Goal: Check status: Check status

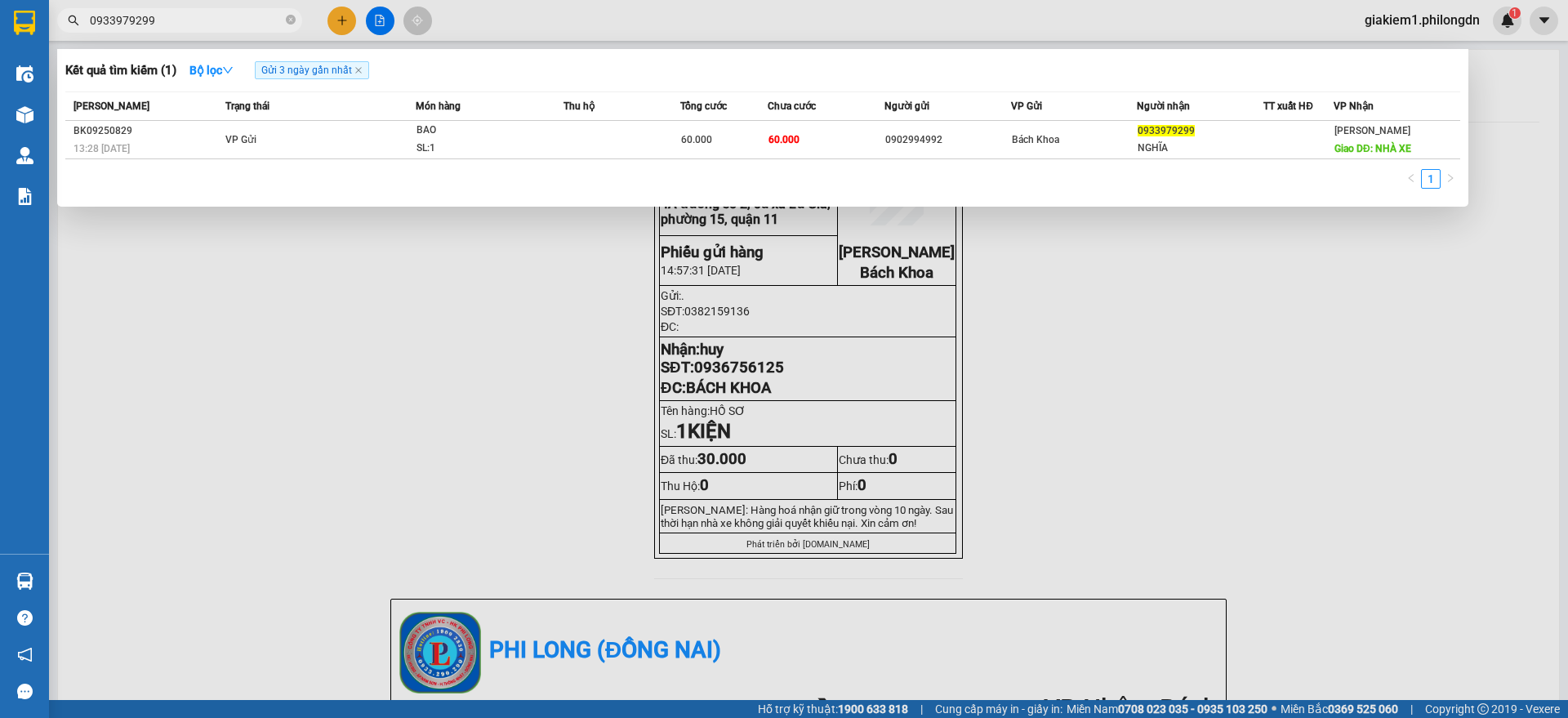
click at [261, 14] on input "0933979299" at bounding box center [186, 20] width 193 height 18
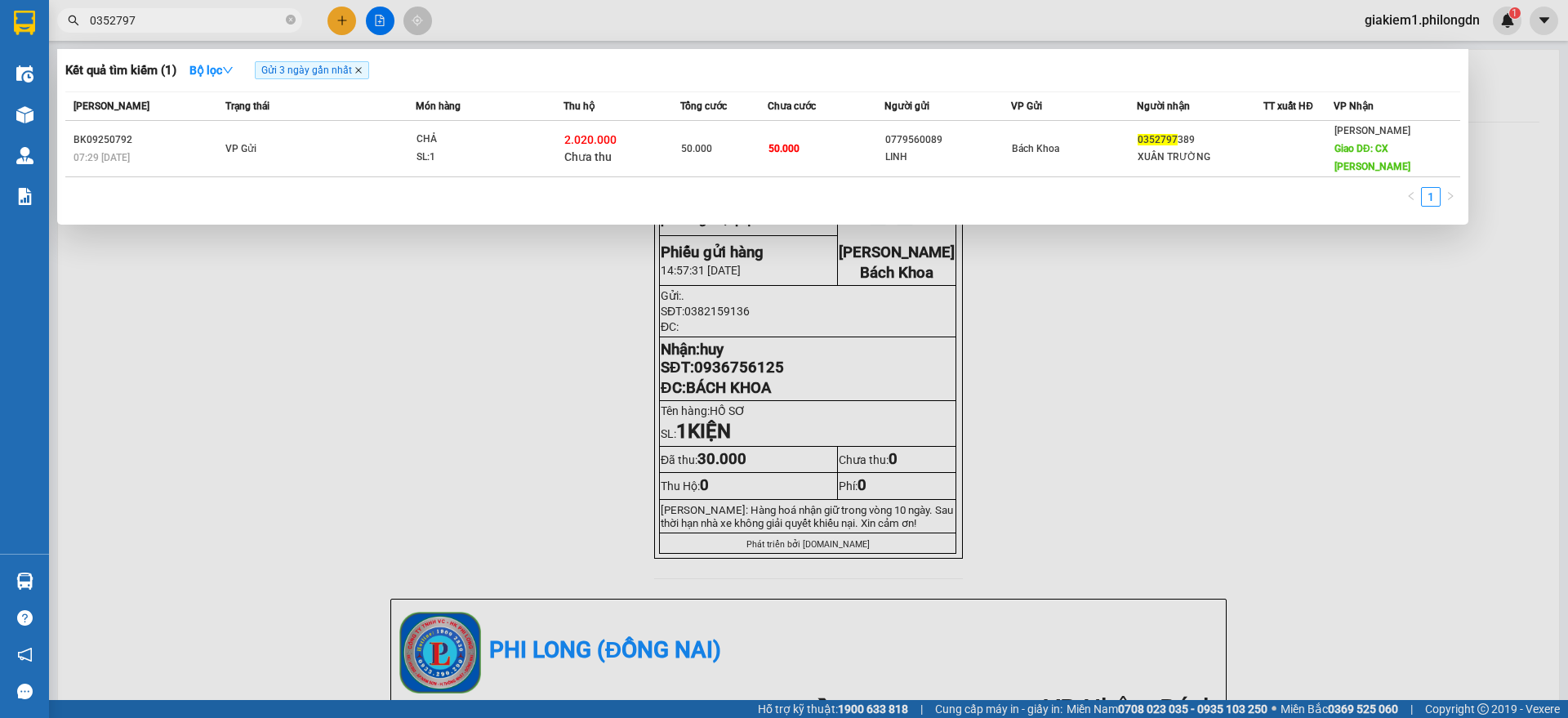
click at [362, 70] on icon "close" at bounding box center [358, 69] width 6 height 6
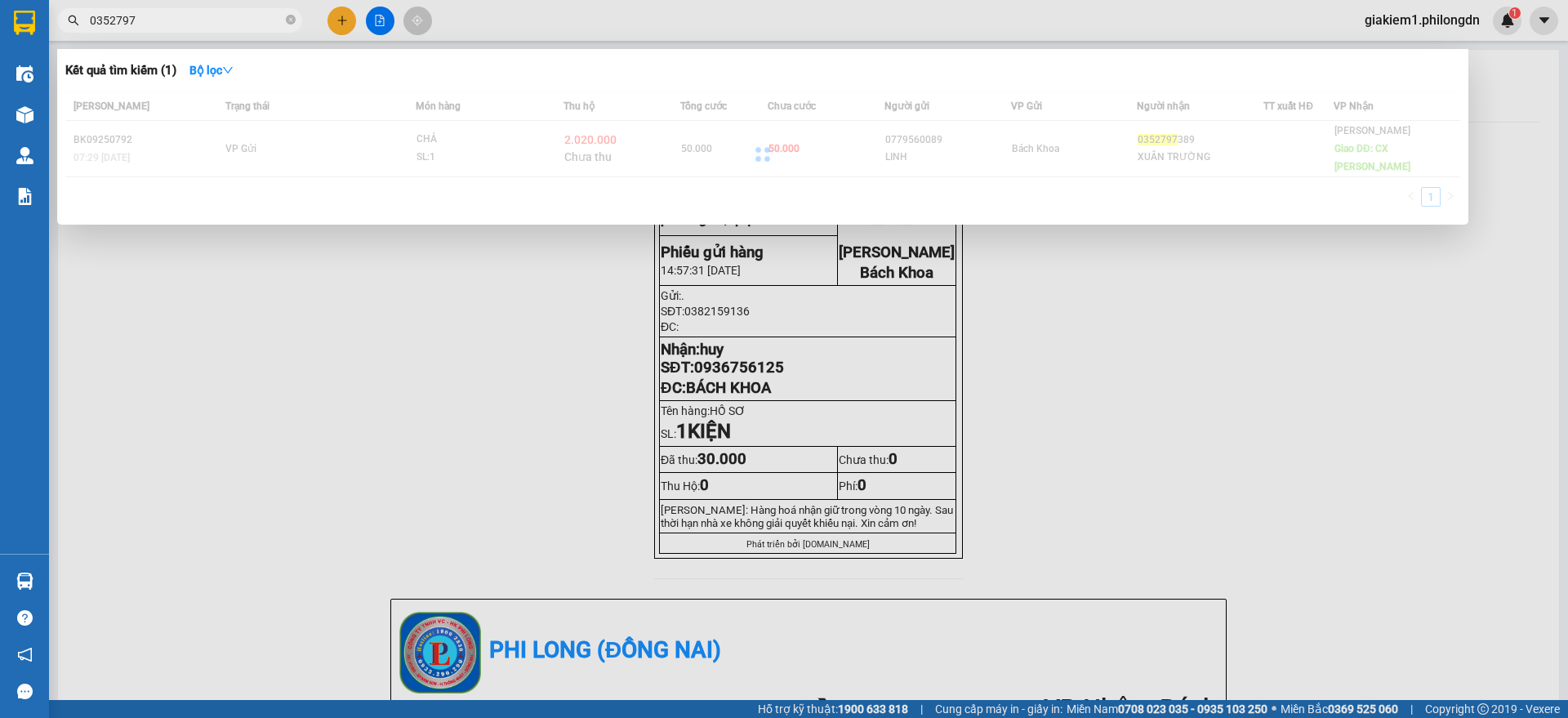
click at [229, 20] on input "0352797" at bounding box center [186, 20] width 193 height 18
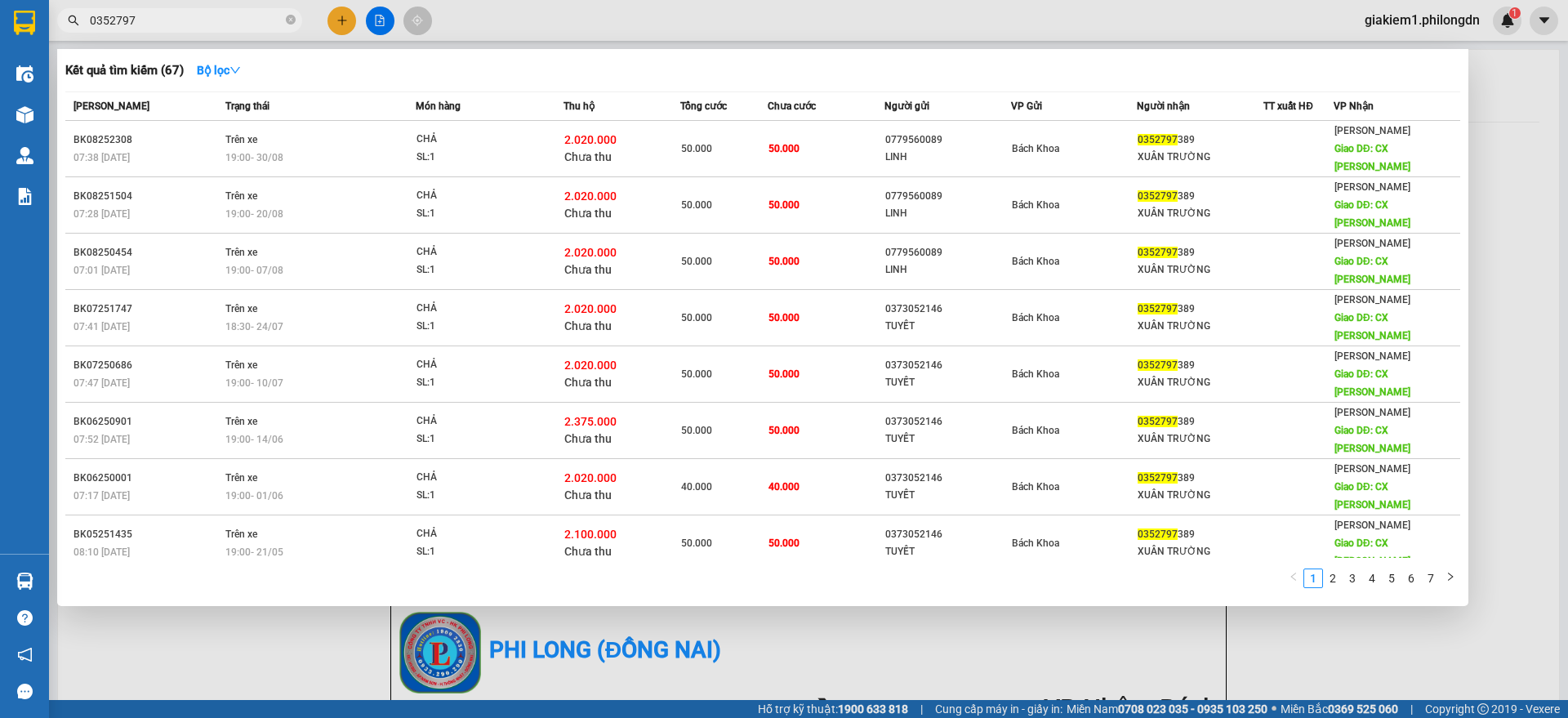
click at [229, 20] on input "0352797" at bounding box center [186, 20] width 193 height 18
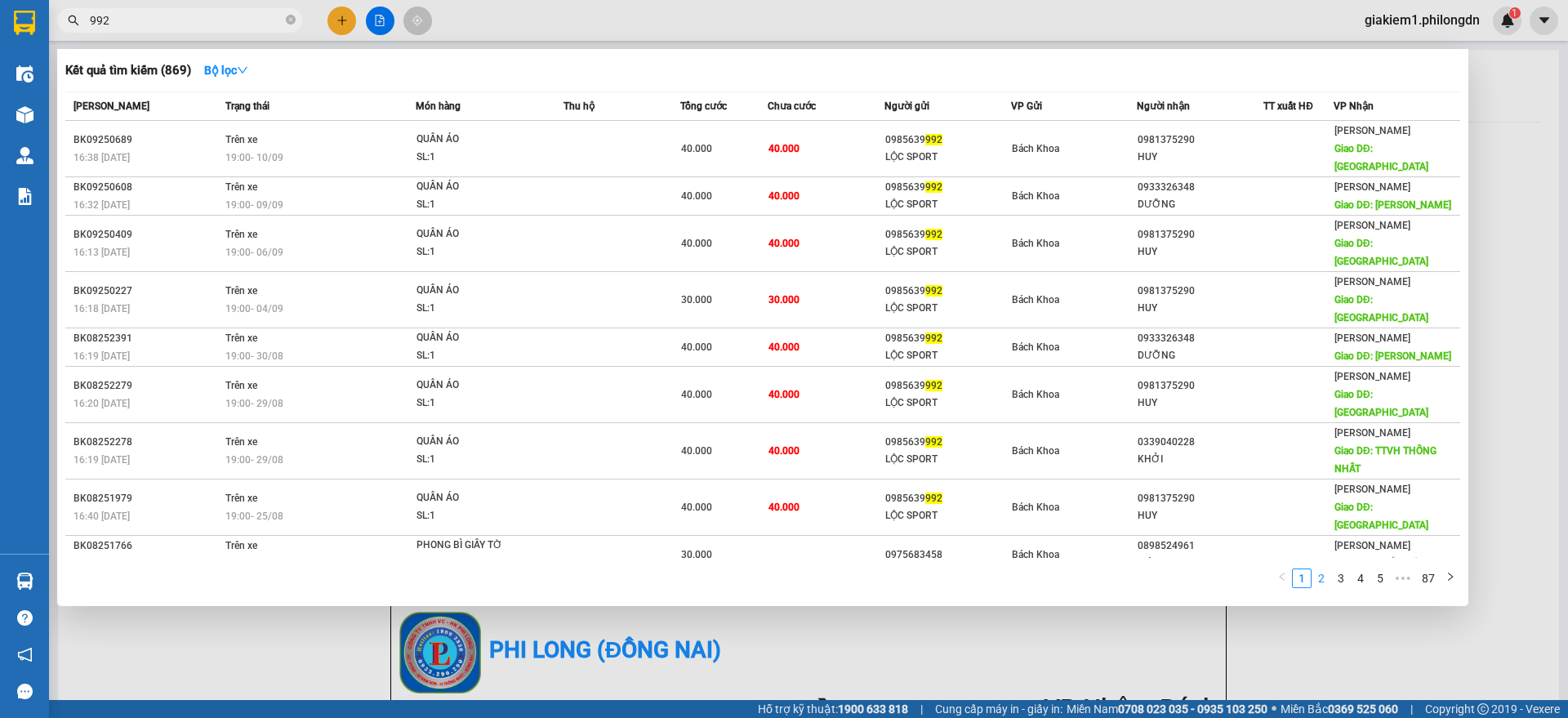
type input "992"
click at [1318, 570] on link "2" at bounding box center [1321, 578] width 18 height 18
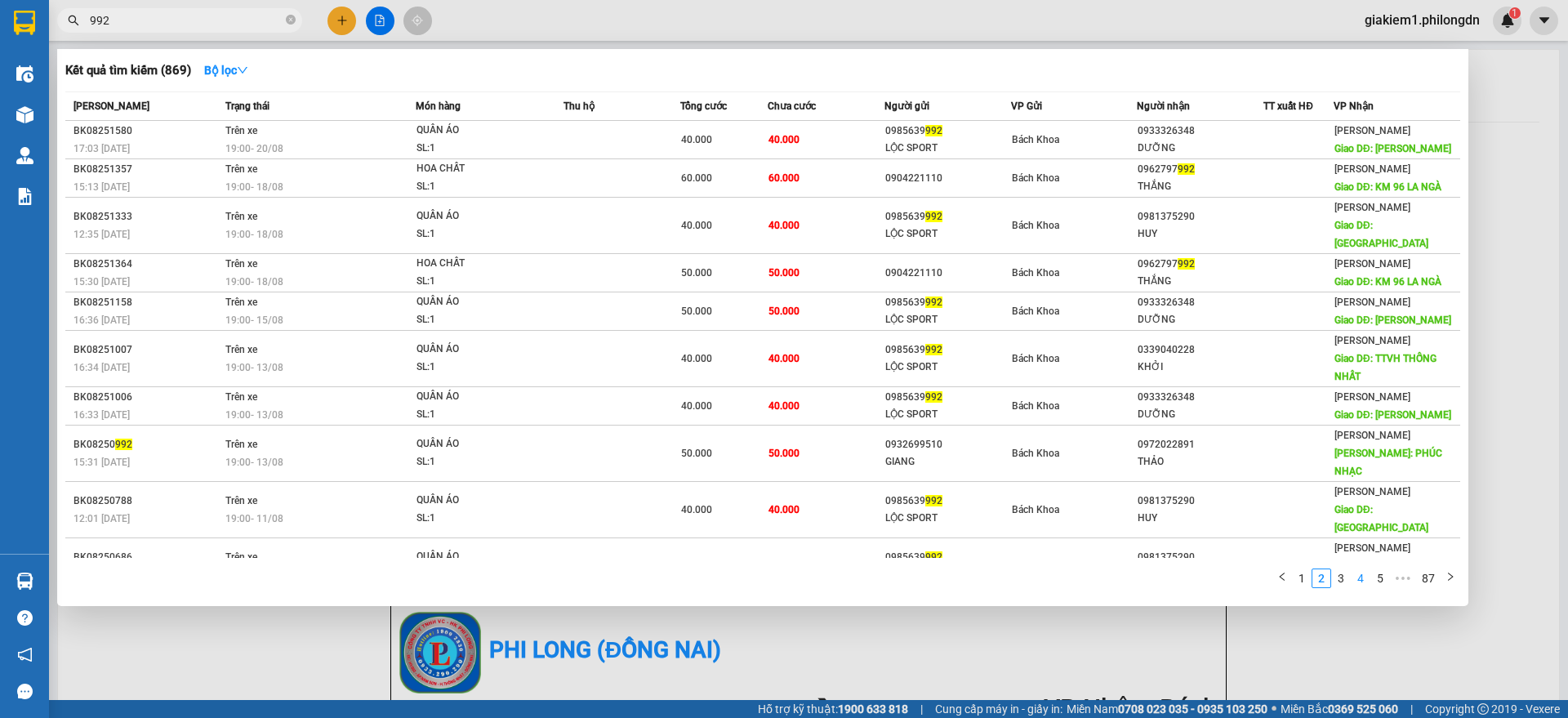
click at [1365, 570] on link "4" at bounding box center [1360, 578] width 18 height 18
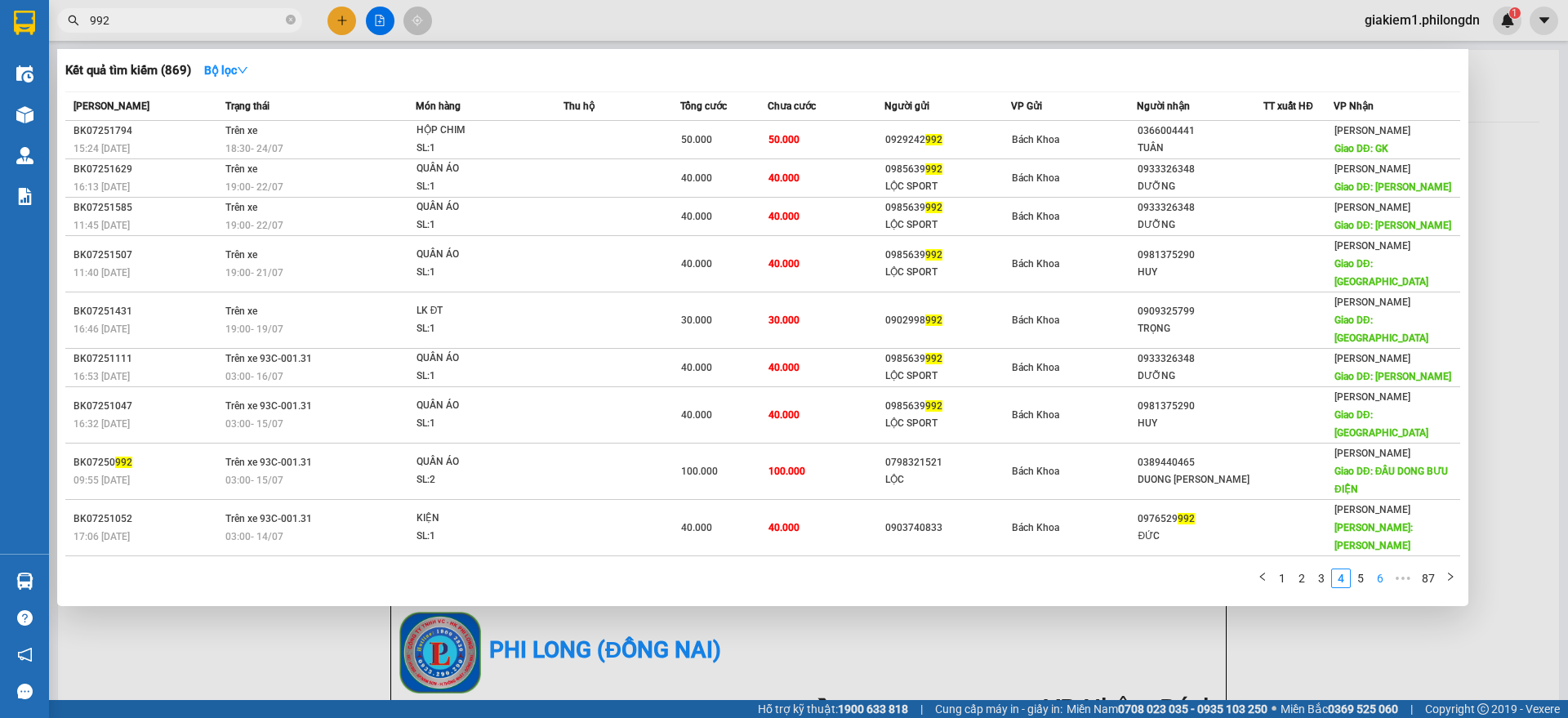
click at [1381, 570] on link "6" at bounding box center [1380, 578] width 18 height 18
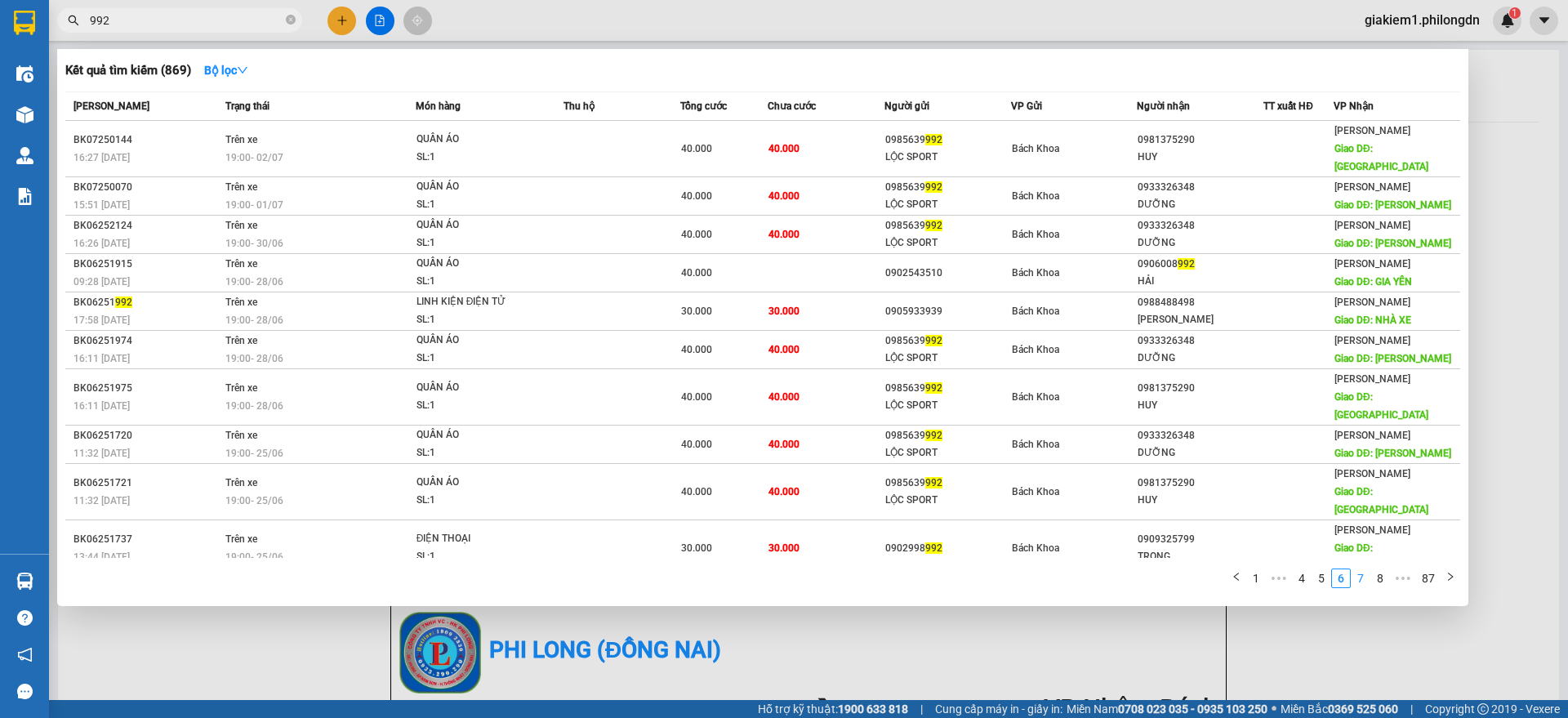
click at [1351, 570] on link "7" at bounding box center [1360, 578] width 18 height 18
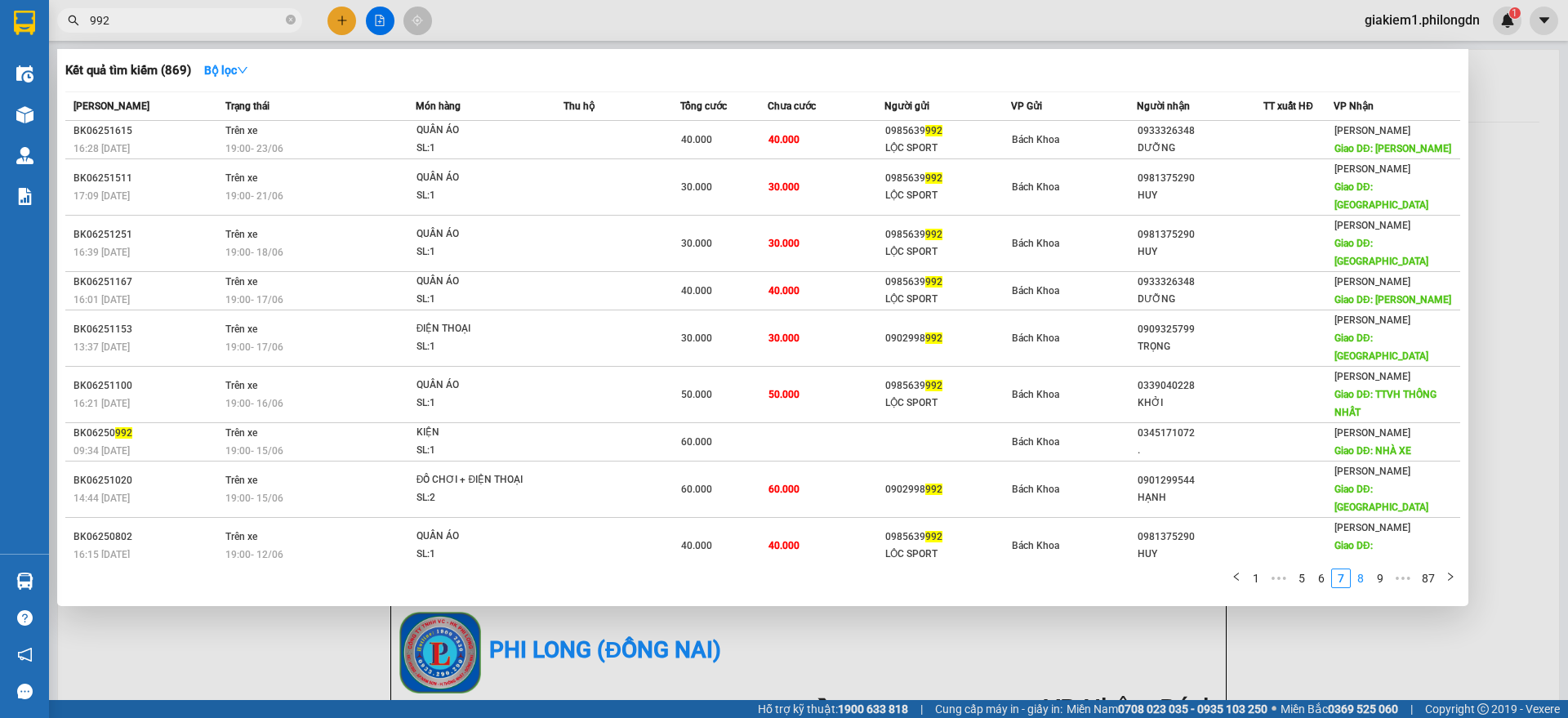
click at [1365, 570] on link "8" at bounding box center [1360, 578] width 18 height 18
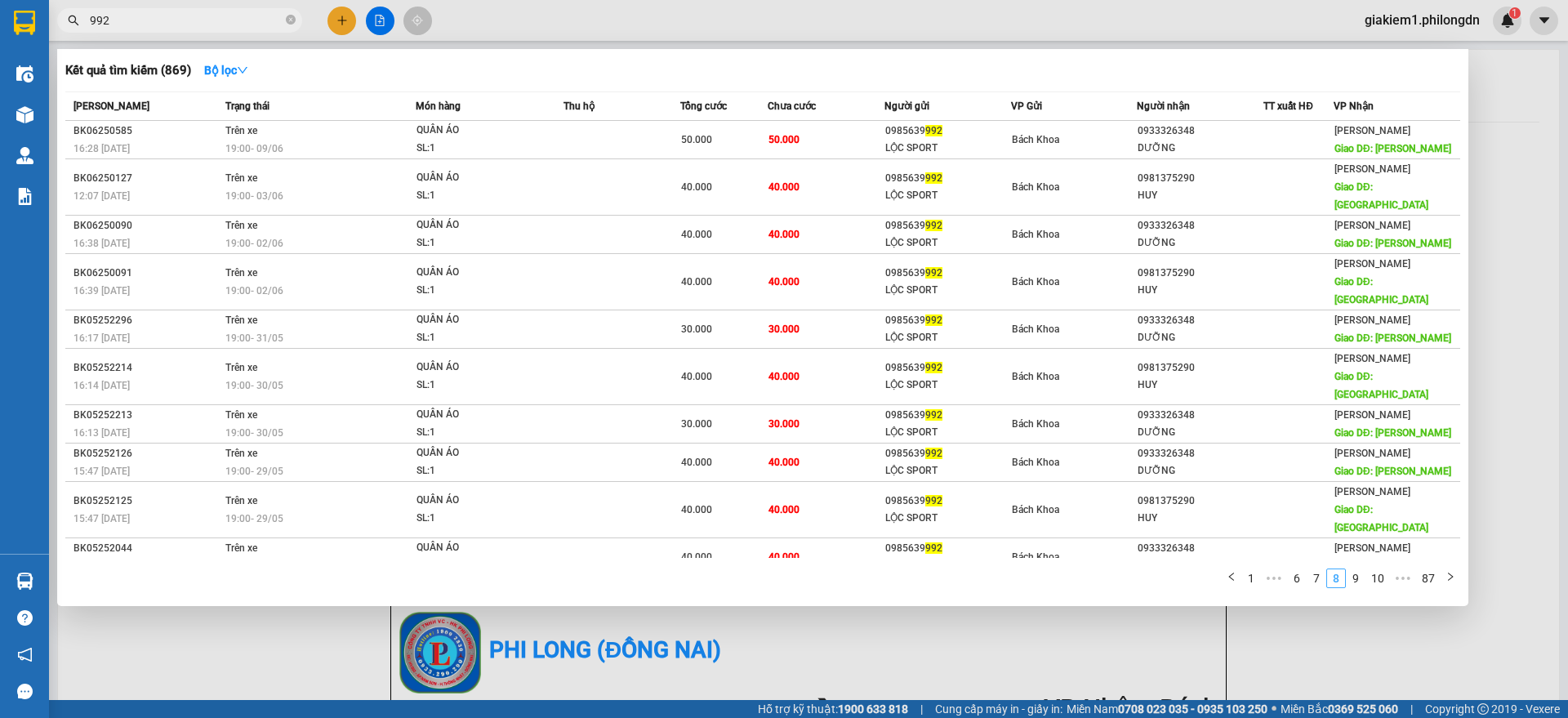
click at [1365, 545] on div "Kết quả tìm kiếm ( 869 ) Bộ lọc Mã ĐH Trạng thái Món hàng Thu hộ Tổng cước Chưa…" at bounding box center [762, 327] width 1411 height 557
click at [1368, 570] on link "10" at bounding box center [1378, 578] width 23 height 18
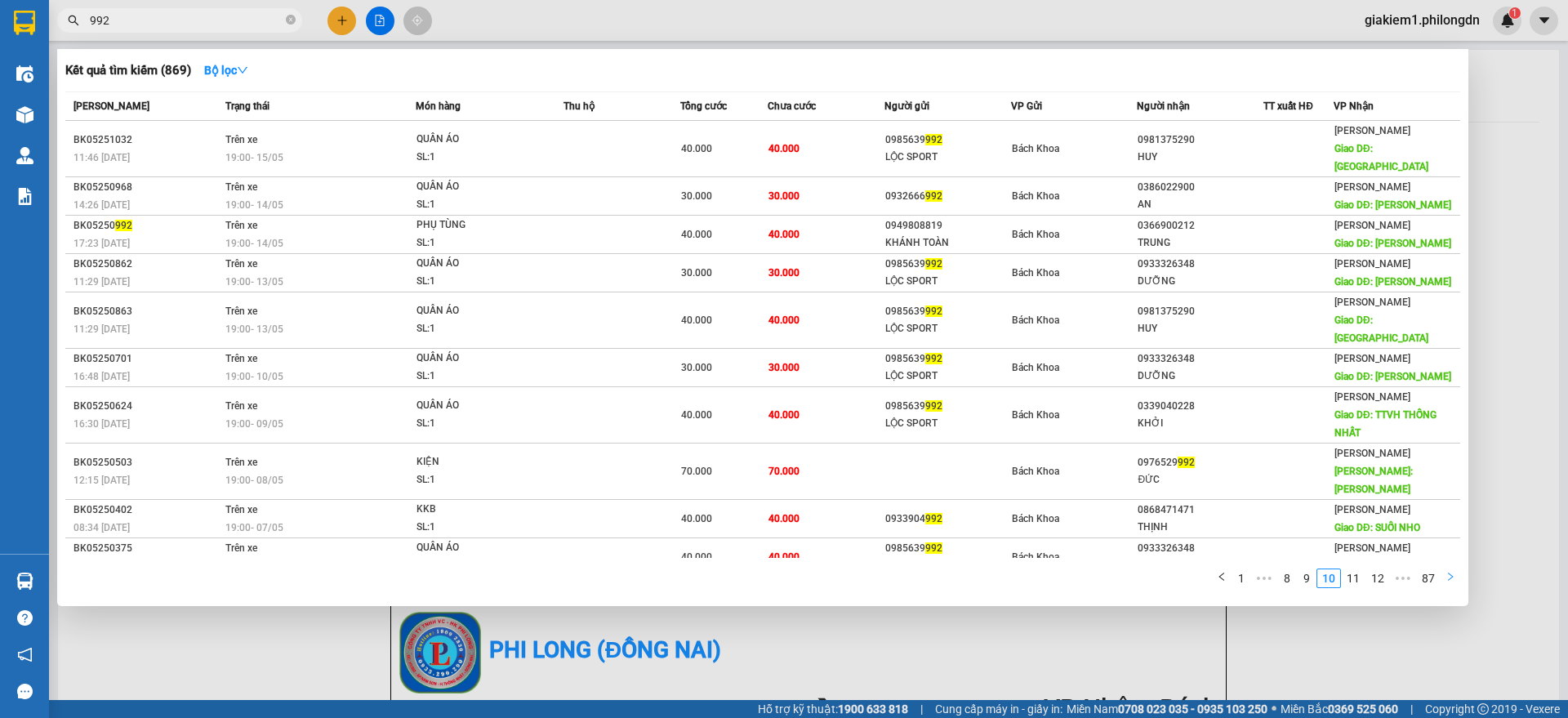
click at [1445, 569] on button "button" at bounding box center [1450, 578] width 20 height 20
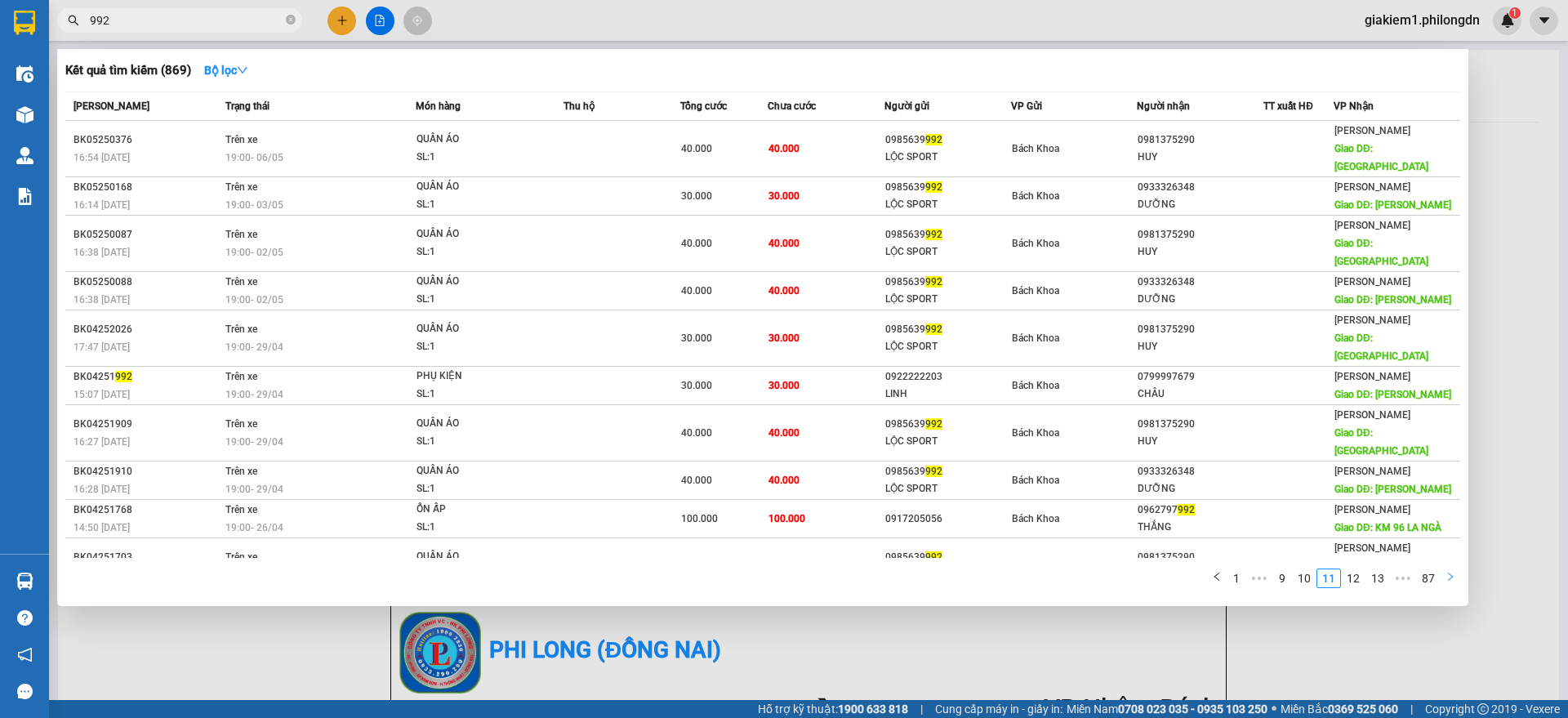
click at [1445, 544] on div "Kết quả tìm kiếm ( 869 ) Bộ lọc Mã ĐH Trạng thái Món hàng Thu hộ Tổng cước Chưa…" at bounding box center [762, 327] width 1411 height 557
click at [1445, 568] on div "1 ••• 9 10 11 12 13 ••• 87" at bounding box center [763, 582] width 1395 height 29
click at [1444, 569] on button "button" at bounding box center [1450, 578] width 20 height 20
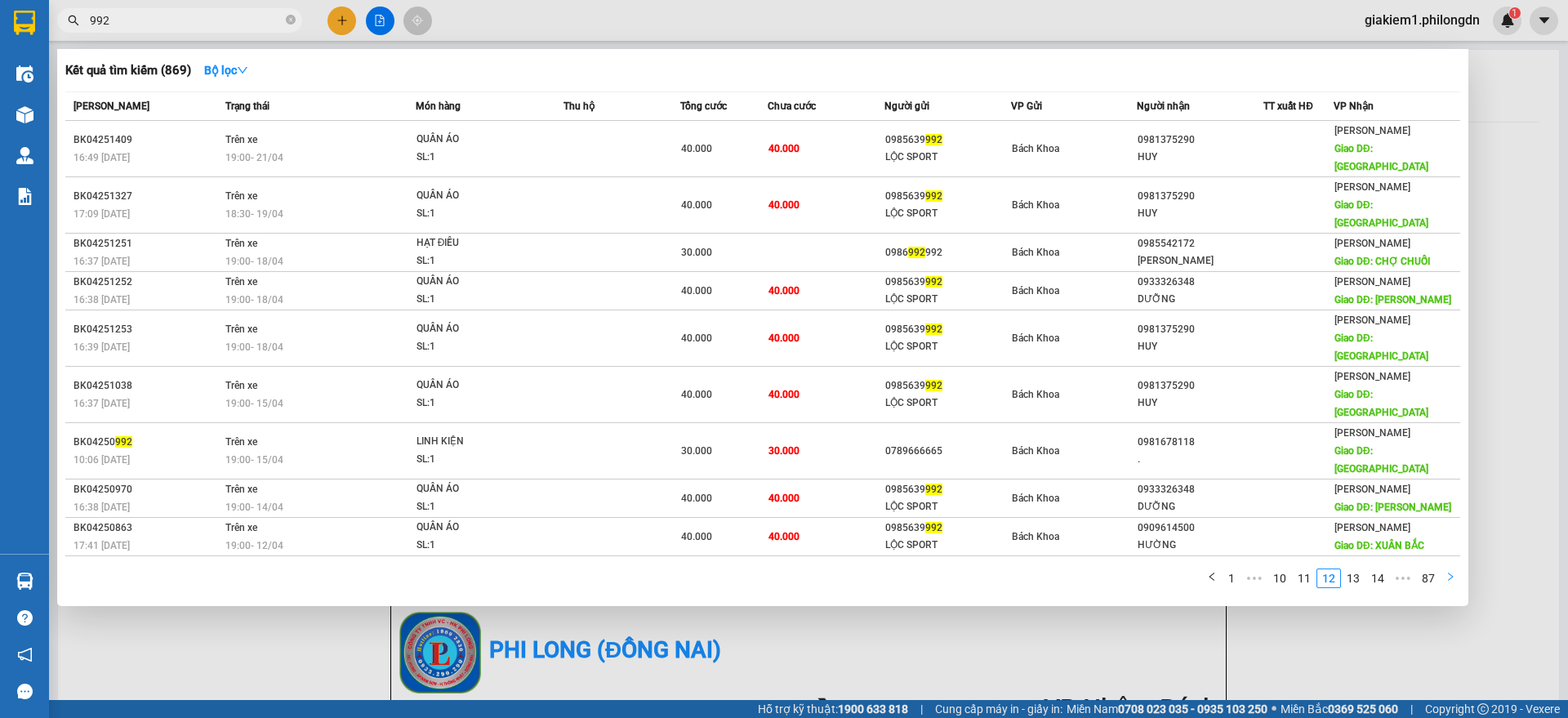
click at [1444, 569] on button "button" at bounding box center [1450, 578] width 20 height 20
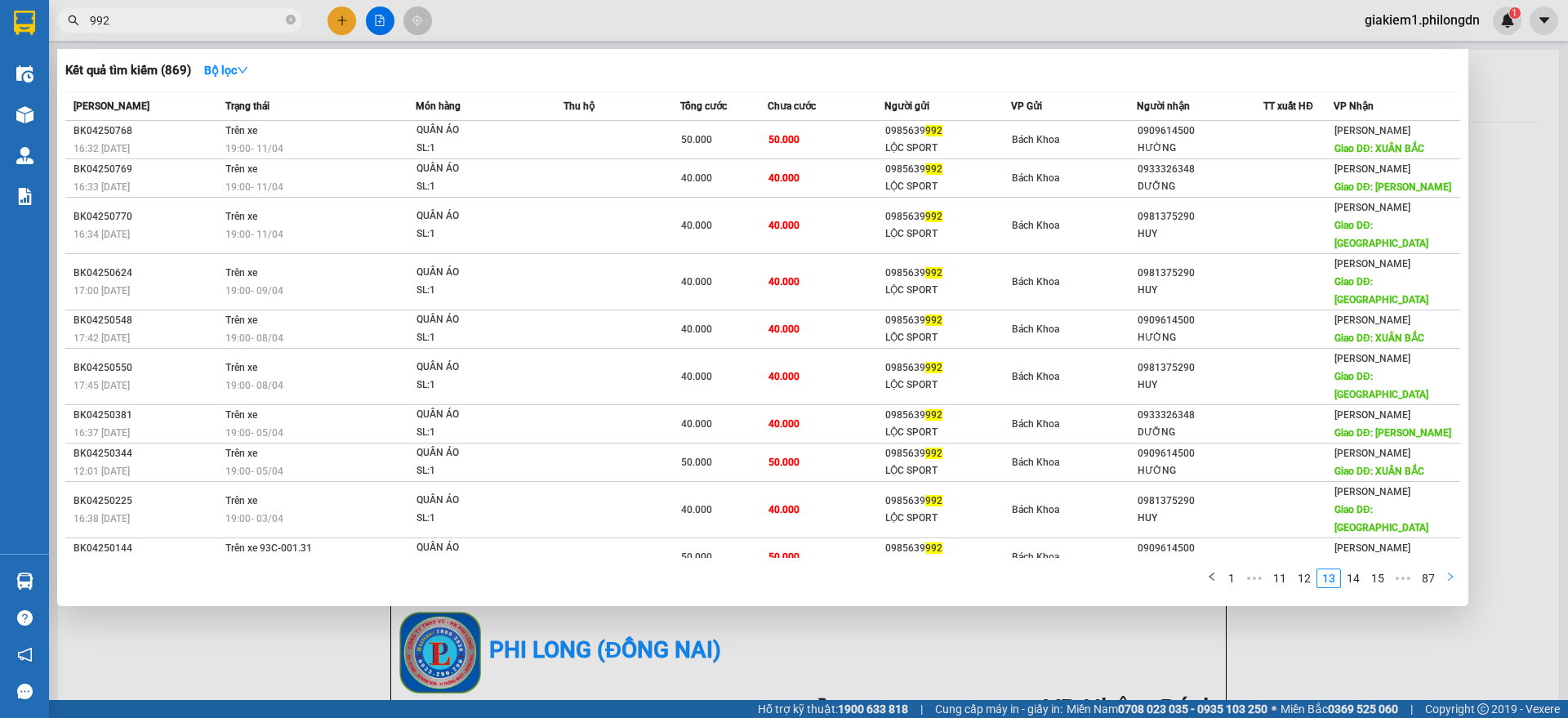
click at [1444, 569] on button "button" at bounding box center [1450, 578] width 20 height 20
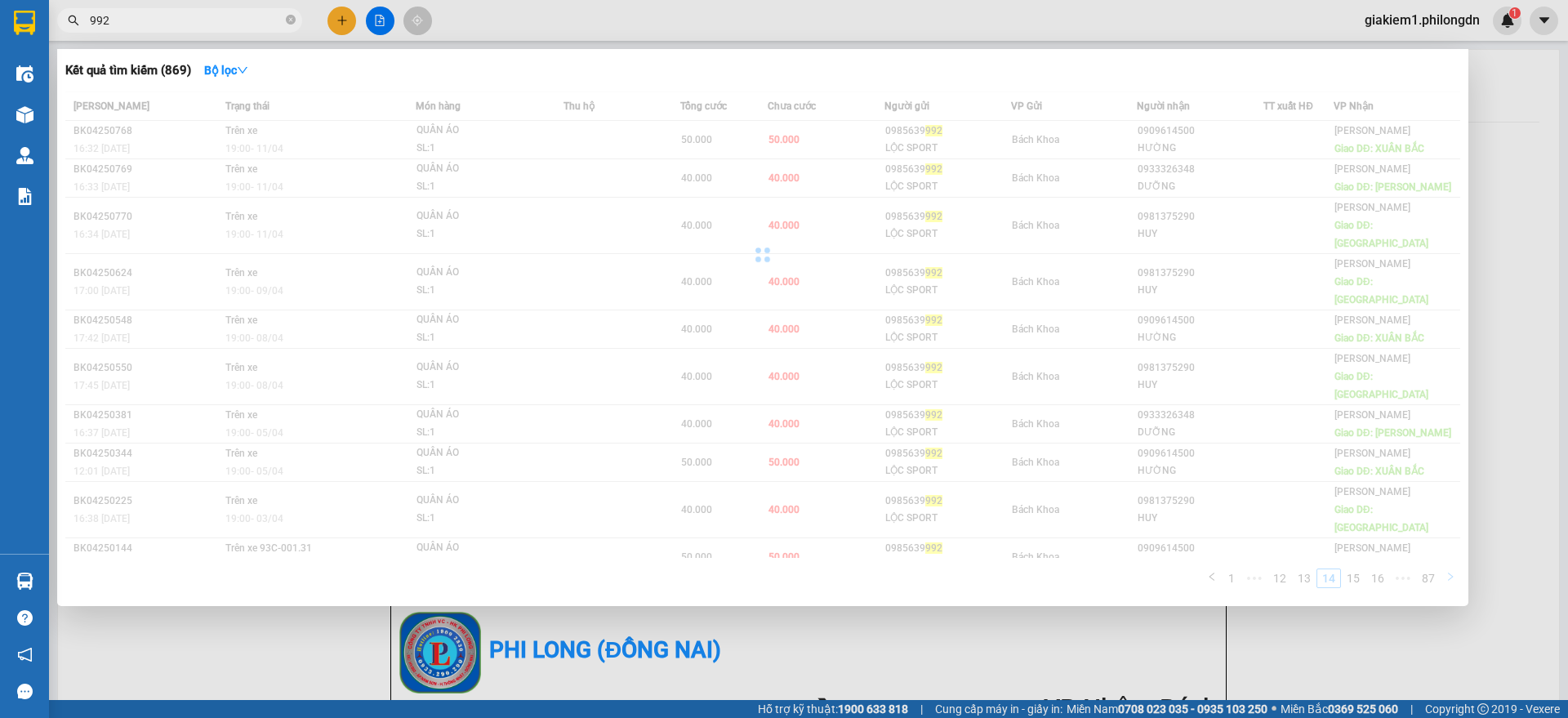
click at [1444, 523] on div "Mã ĐH Trạng thái Món hàng Thu hộ Tổng cước Chưa cước Người gửi VP Gửi Người nhậ…" at bounding box center [763, 345] width 1395 height 507
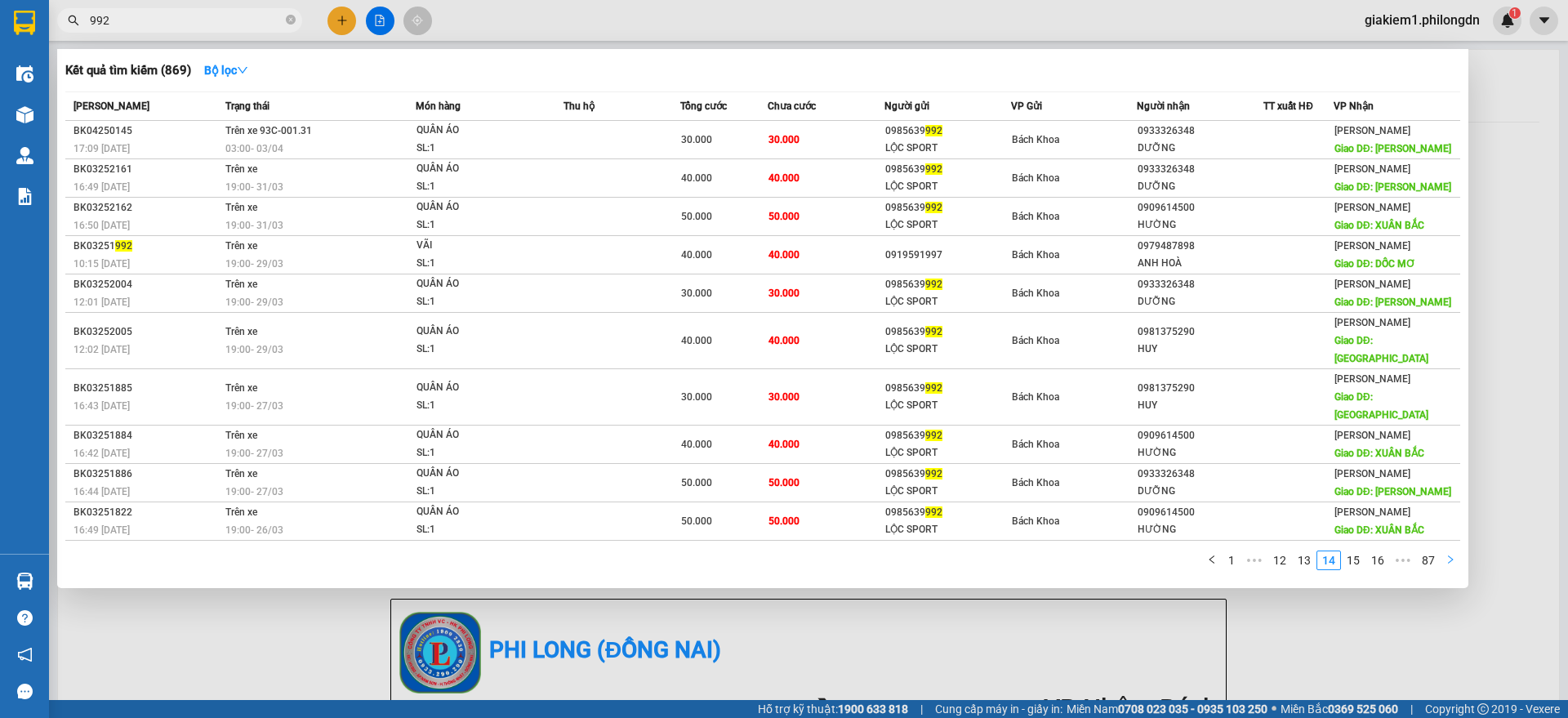
click at [1444, 551] on button "button" at bounding box center [1450, 561] width 20 height 20
